Goal: Book appointment/travel/reservation

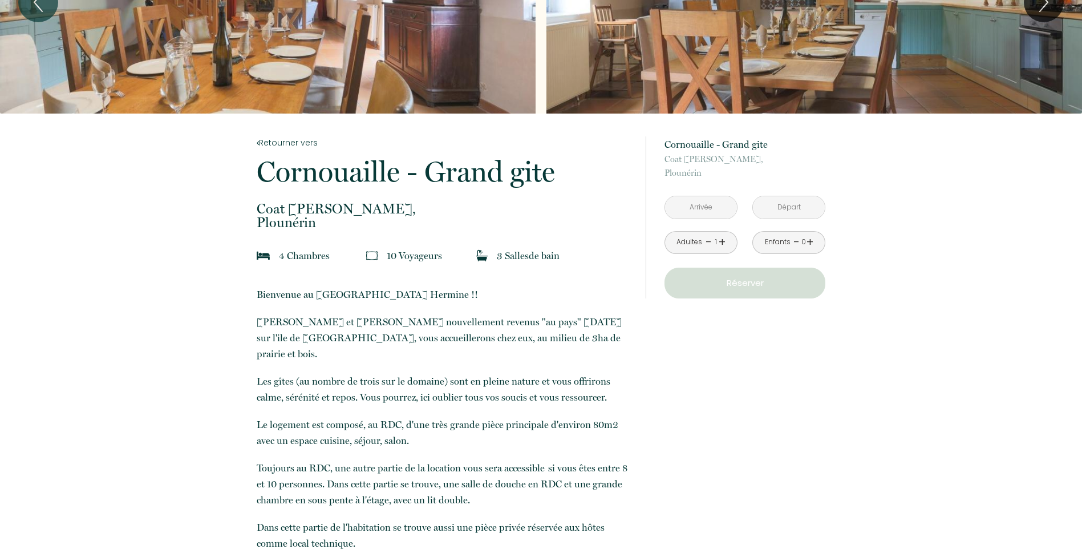
scroll to position [114, 0]
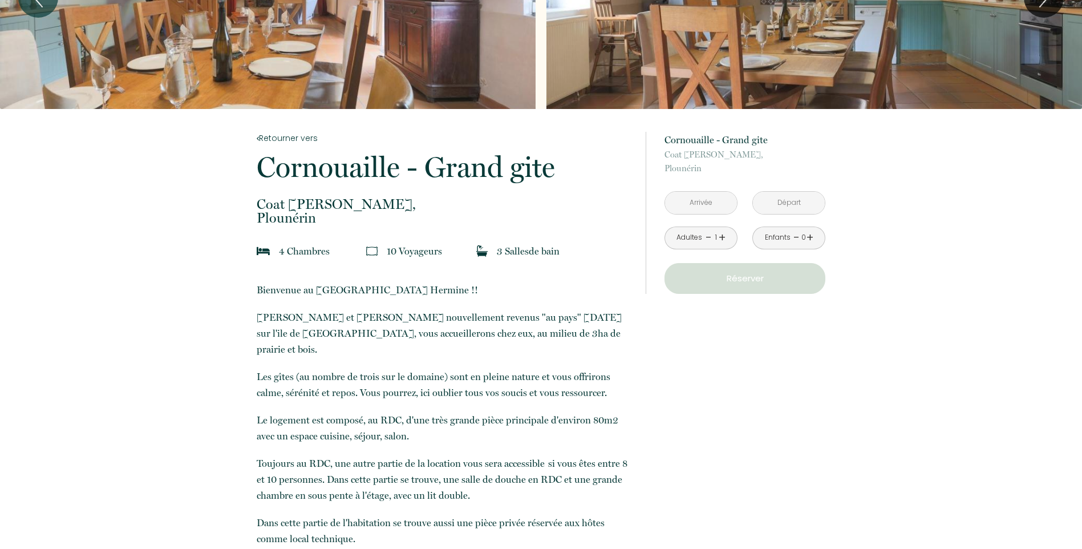
click at [691, 208] on input "text" at bounding box center [701, 203] width 72 height 22
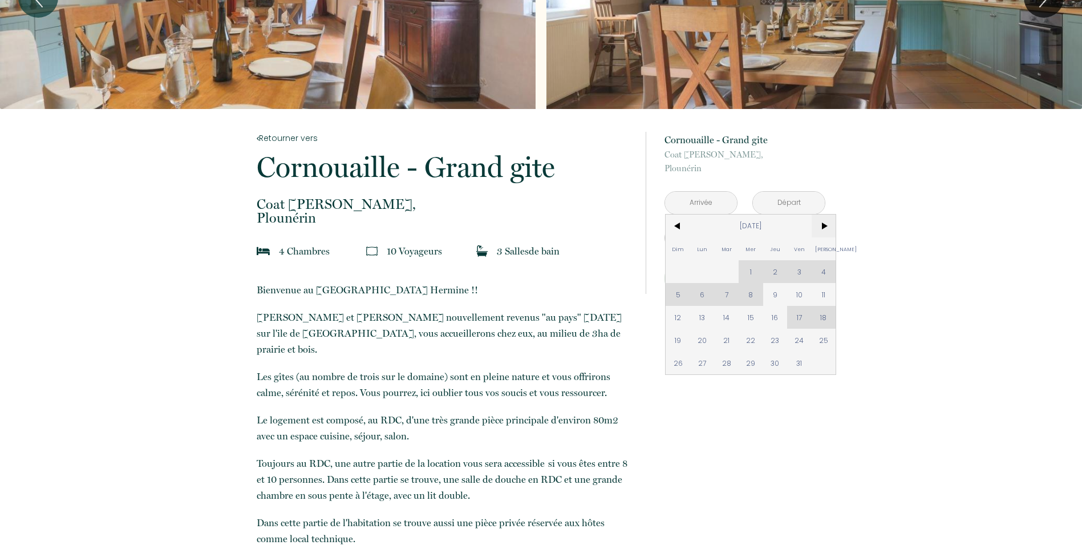
click at [830, 224] on span ">" at bounding box center [824, 225] width 25 height 23
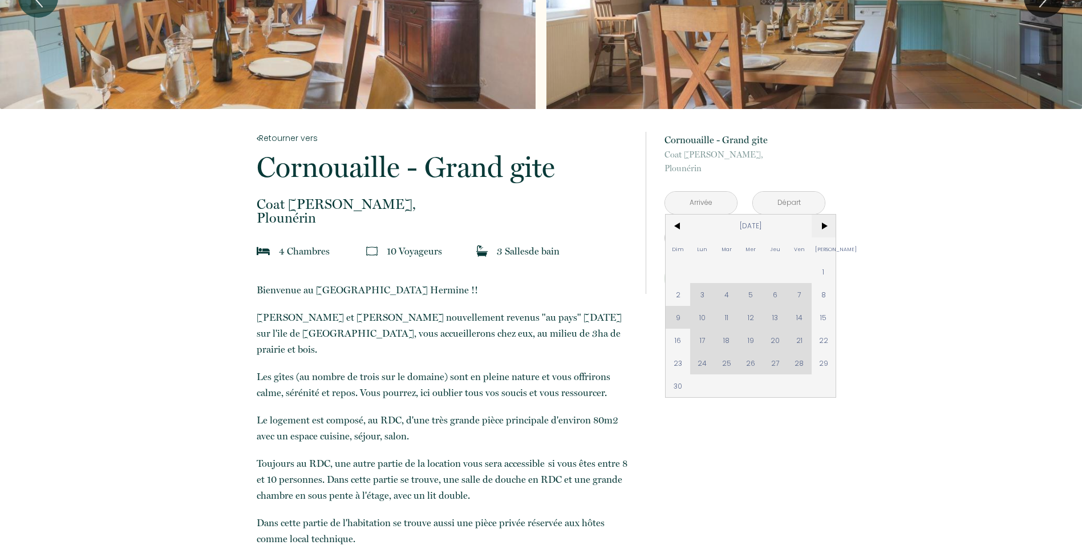
click at [830, 224] on span ">" at bounding box center [824, 225] width 25 height 23
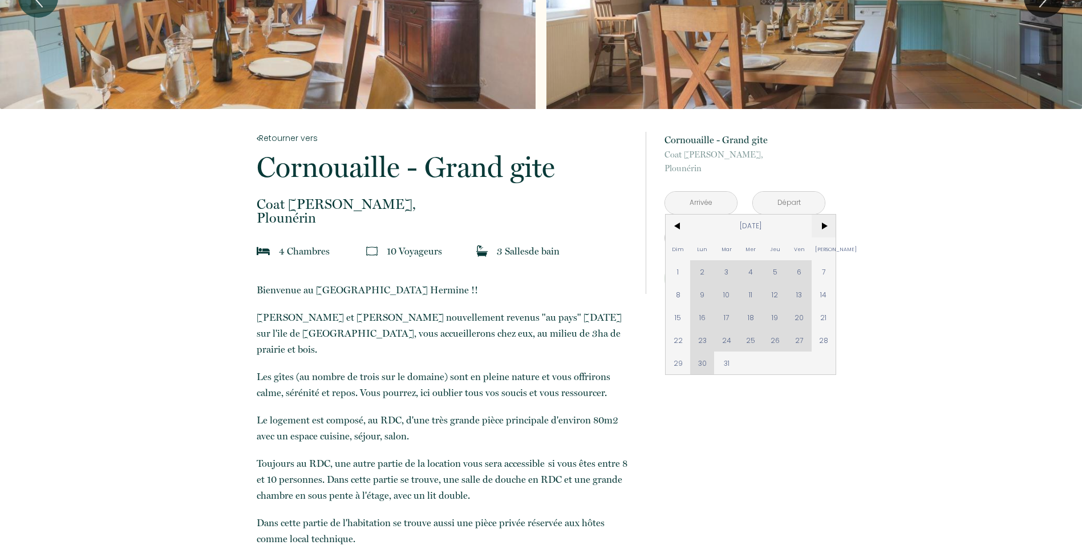
click at [830, 224] on span ">" at bounding box center [824, 225] width 25 height 23
click at [829, 224] on span ">" at bounding box center [824, 225] width 25 height 23
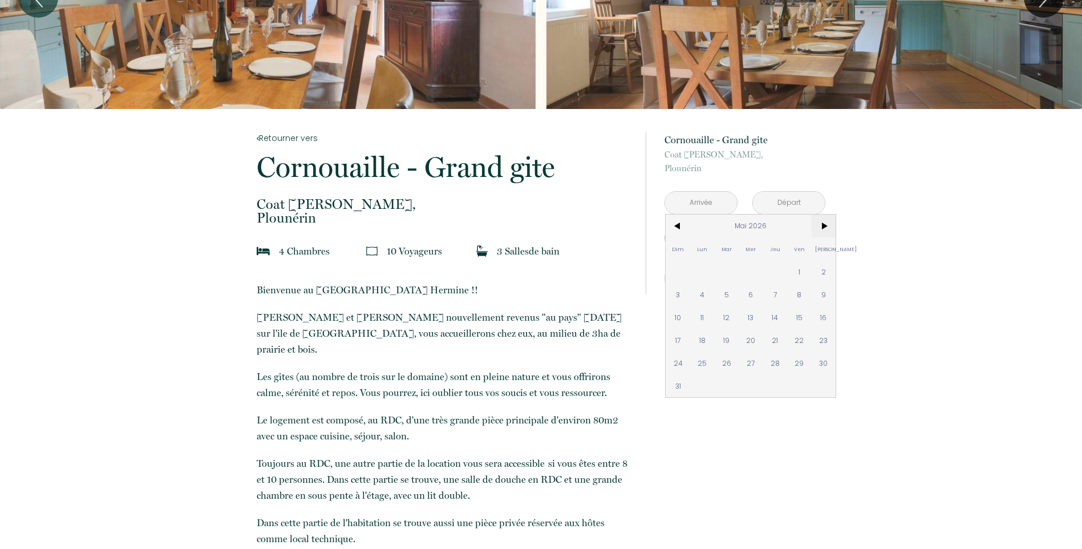
click at [829, 224] on span ">" at bounding box center [824, 225] width 25 height 23
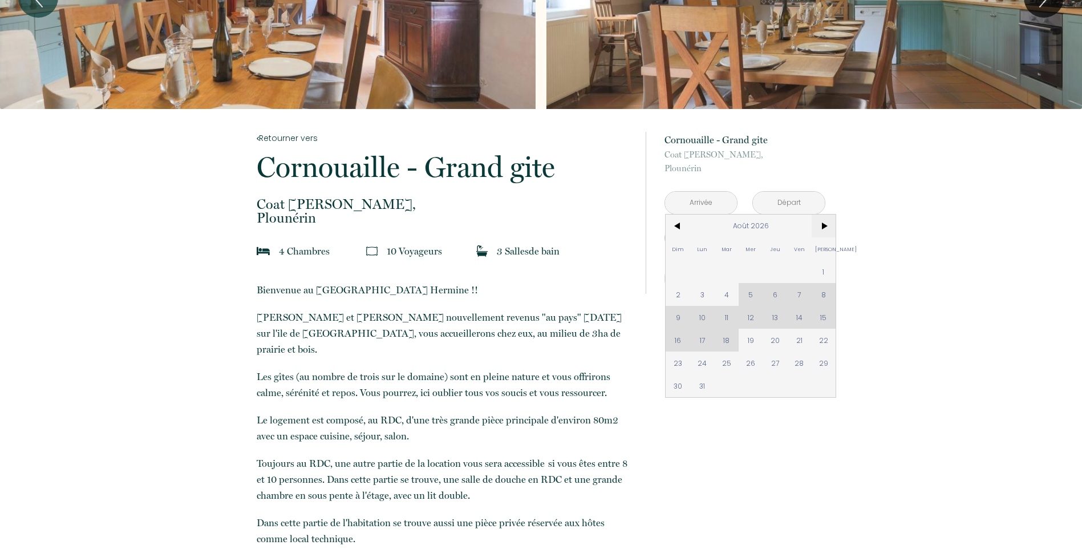
click at [829, 224] on span ">" at bounding box center [824, 225] width 25 height 23
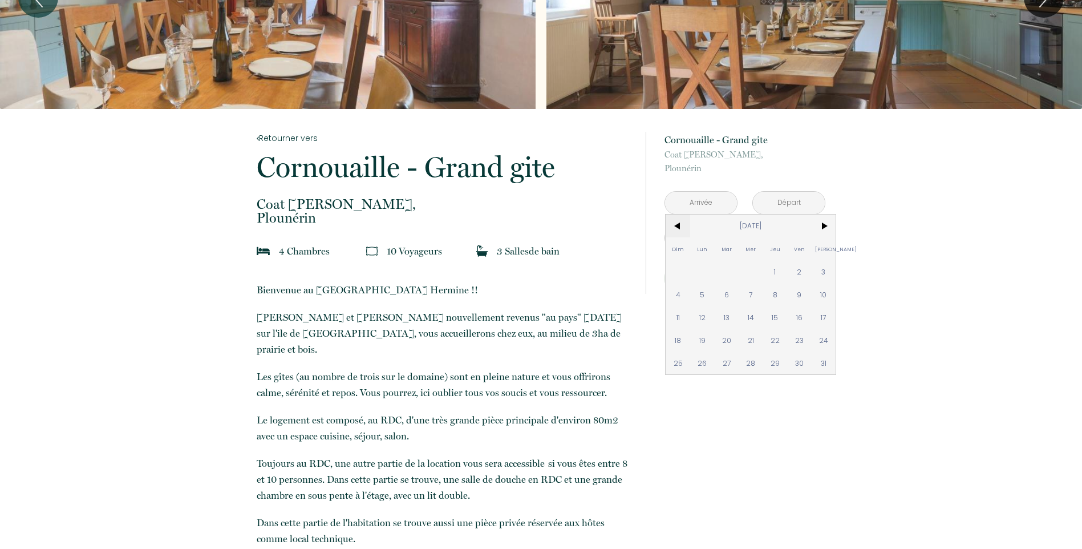
click at [681, 227] on span "<" at bounding box center [678, 225] width 25 height 23
click at [678, 225] on span "<" at bounding box center [678, 225] width 25 height 23
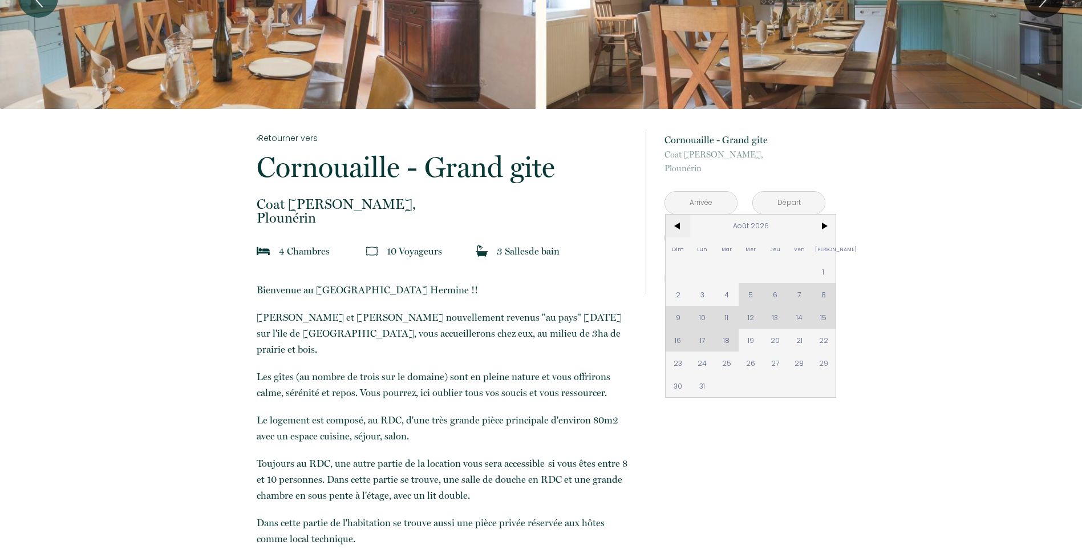
click at [679, 232] on span "<" at bounding box center [678, 225] width 25 height 23
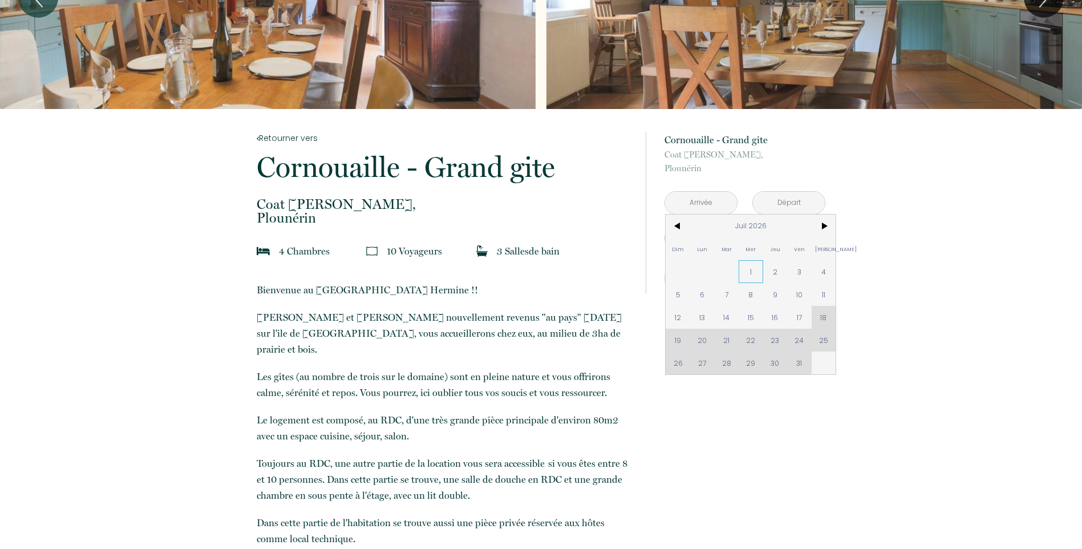
click at [751, 273] on span "1" at bounding box center [751, 271] width 25 height 23
type input "[DATE]"
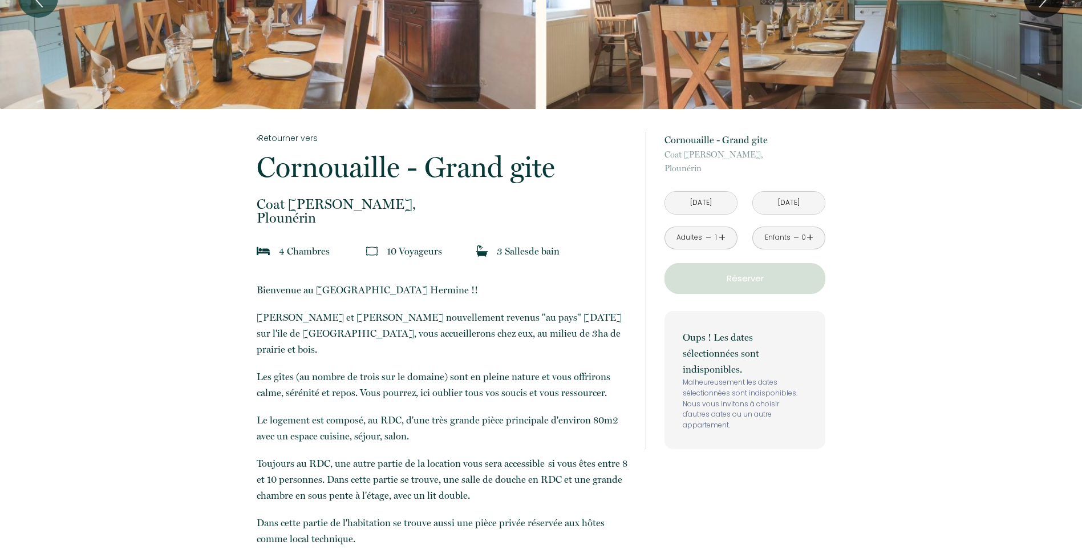
click at [751, 315] on div "Oups ! Les dates sélectionnées sont indisponibles. Malheureusement les dates sé…" at bounding box center [745, 380] width 161 height 138
click at [778, 200] on input "[DATE]" at bounding box center [789, 203] width 72 height 22
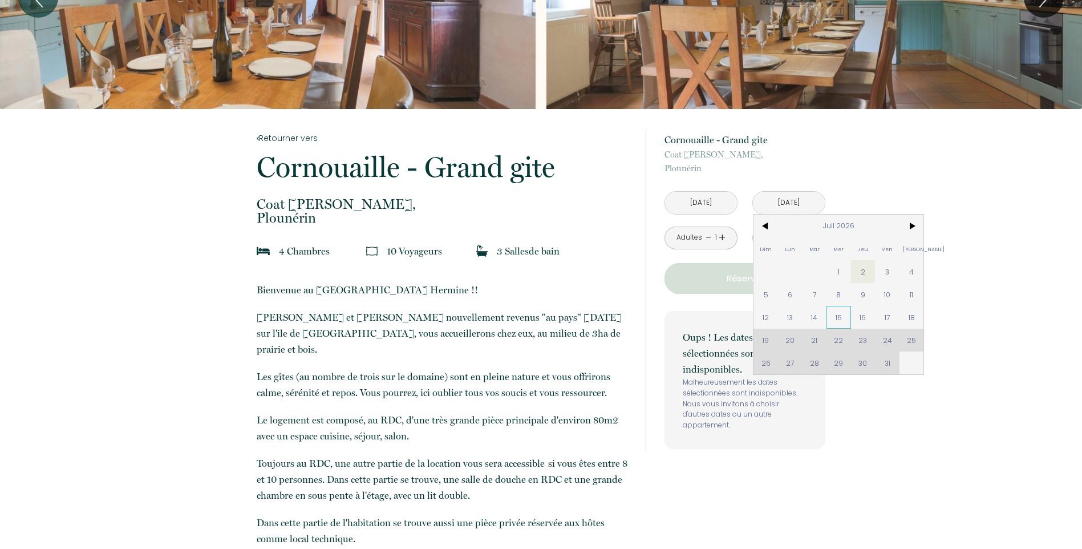
click at [842, 309] on span "15" at bounding box center [839, 317] width 25 height 23
type input "[DATE]"
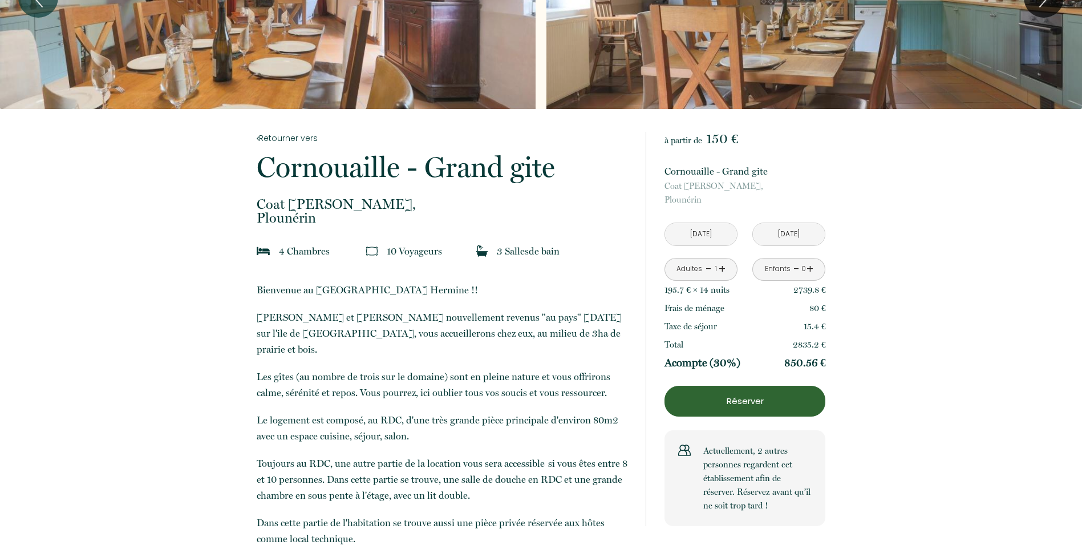
click at [722, 270] on link "+" at bounding box center [722, 269] width 7 height 18
drag, startPoint x: 722, startPoint y: 270, endPoint x: 809, endPoint y: 268, distance: 87.9
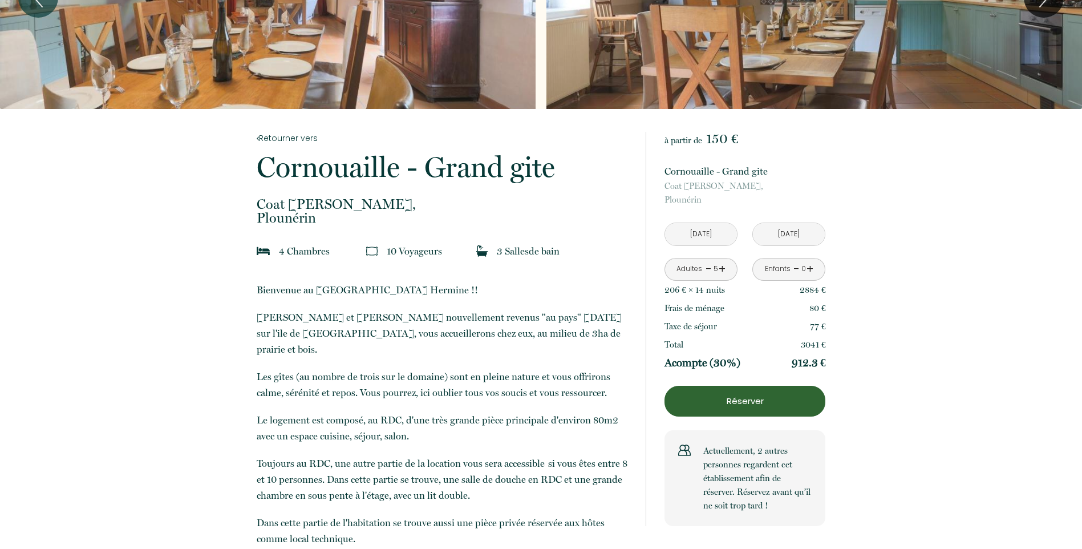
click at [809, 268] on link "+" at bounding box center [810, 269] width 7 height 18
click at [809, 269] on link "+" at bounding box center [810, 269] width 7 height 18
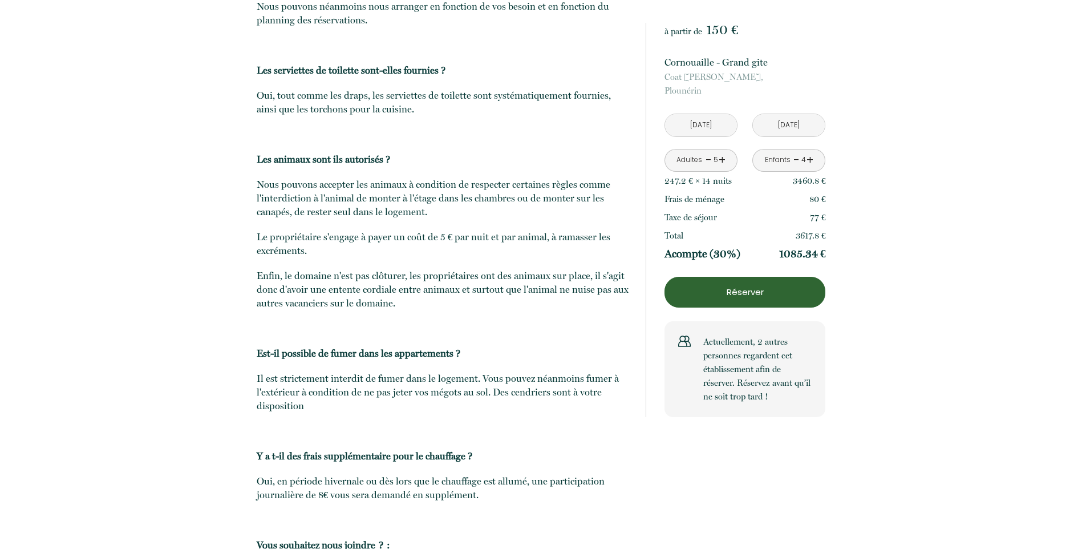
scroll to position [3138, 0]
